Goal: Task Accomplishment & Management: Manage account settings

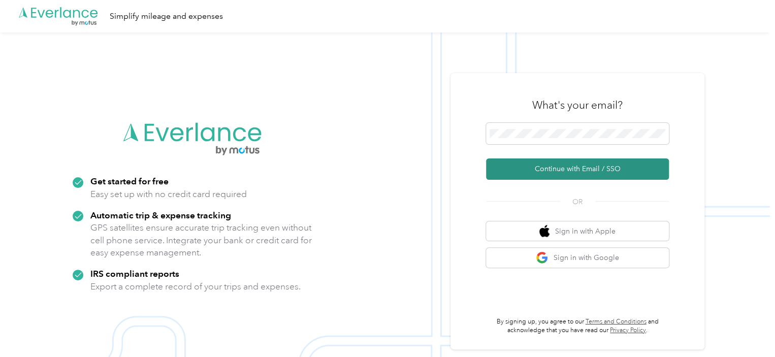
click at [563, 174] on button "Continue with Email / SSO" at bounding box center [577, 168] width 183 height 21
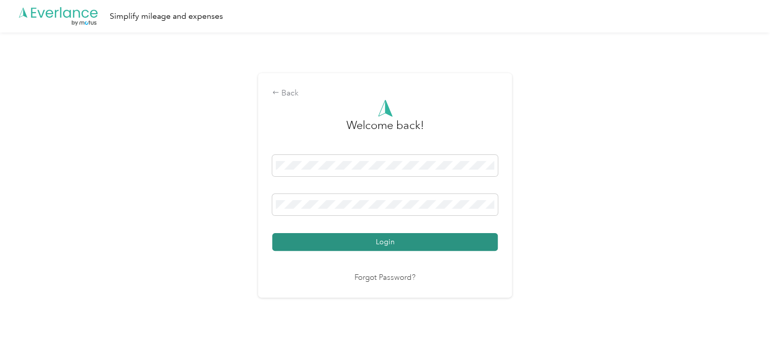
click at [366, 244] on button "Login" at bounding box center [385, 242] width 226 height 18
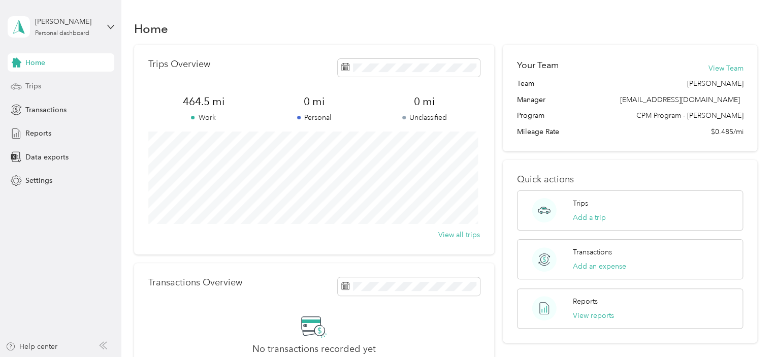
click at [26, 85] on span "Trips" at bounding box center [33, 86] width 16 height 11
